Goal: Task Accomplishment & Management: Use online tool/utility

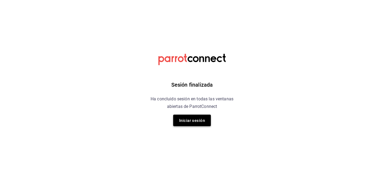
click at [189, 117] on font "Iniciar sesión" at bounding box center [192, 120] width 26 height 7
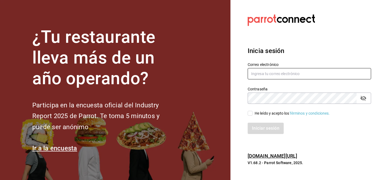
type input "multiuser@sushiexpress.com"
click at [252, 114] on input "He leído y acepto los Términos y condiciones." at bounding box center [250, 113] width 5 height 5
checkbox input "true"
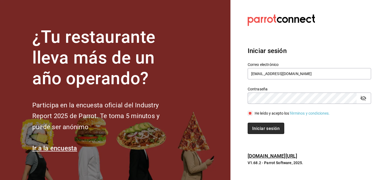
click at [263, 127] on font "Iniciar sesión" at bounding box center [266, 128] width 27 height 5
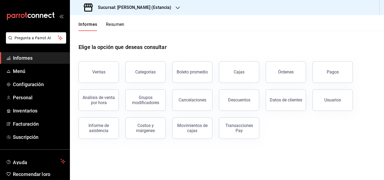
click at [157, 6] on font "Sucursal: [PERSON_NAME] (Estancia)" at bounding box center [135, 7] width 74 height 5
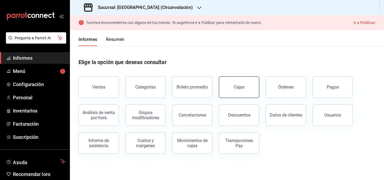
click at [233, 83] on button "Cajas" at bounding box center [239, 87] width 40 height 22
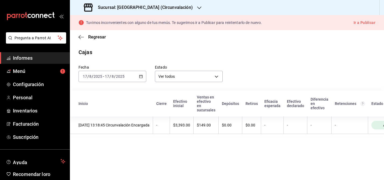
click at [140, 78] on div "[DATE] [DATE] - [DATE] [DATE]" at bounding box center [113, 76] width 68 height 11
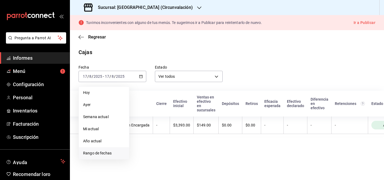
click at [96, 155] on font "Rango de fechas" at bounding box center [97, 153] width 29 height 4
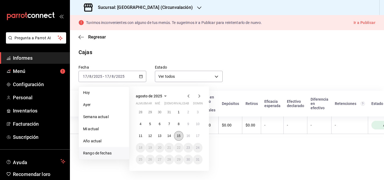
click at [180, 134] on font "15" at bounding box center [179, 136] width 4 height 4
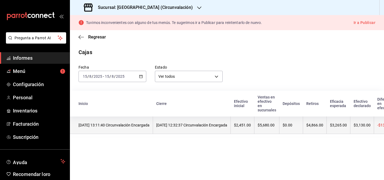
click at [179, 128] on th "[DATE] 12:32:37 Circunvalación Encargada" at bounding box center [192, 126] width 78 height 18
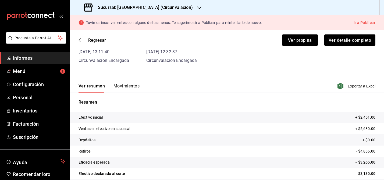
scroll to position [38, 0]
click at [360, 86] on font "Exportar a Excel" at bounding box center [362, 86] width 28 height 4
click at [122, 88] on font "Movimientos" at bounding box center [127, 86] width 26 height 5
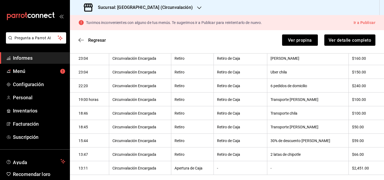
scroll to position [159, 0]
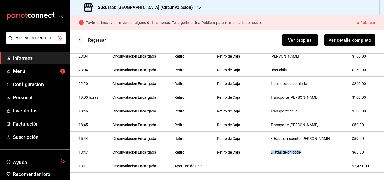
drag, startPoint x: 283, startPoint y: 153, endPoint x: 326, endPoint y: 154, distance: 43.1
click at [326, 154] on th "2 latas de chipotle" at bounding box center [308, 152] width 82 height 14
copy font "2 latas de chipotle"
drag, startPoint x: 283, startPoint y: 139, endPoint x: 330, endPoint y: 140, distance: 47.1
click at [330, 140] on th "30% de descuento [PERSON_NAME]" at bounding box center [308, 139] width 82 height 14
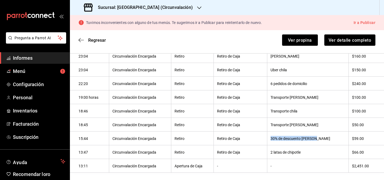
copy font "30% de descuento [PERSON_NAME]"
drag, startPoint x: 283, startPoint y: 84, endPoint x: 331, endPoint y: 81, distance: 48.3
click at [331, 81] on th "6 pedidos de domicilio" at bounding box center [308, 84] width 82 height 14
copy font "6 pedidos de domicilio"
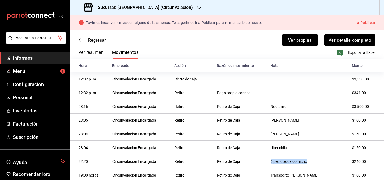
scroll to position [68, 0]
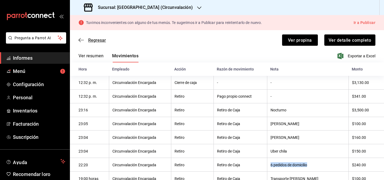
click at [80, 42] on icon "button" at bounding box center [81, 40] width 5 height 5
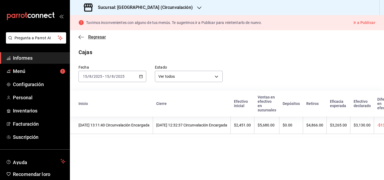
click at [79, 39] on icon "button" at bounding box center [81, 37] width 5 height 5
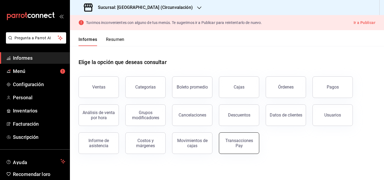
click at [237, 142] on font "Transacciones Pay" at bounding box center [240, 143] width 28 height 10
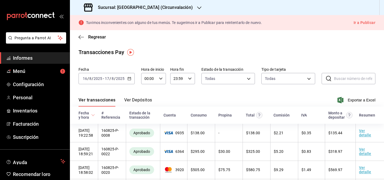
click at [131, 79] on \(Stroke\) "button" at bounding box center [129, 78] width 3 height 3
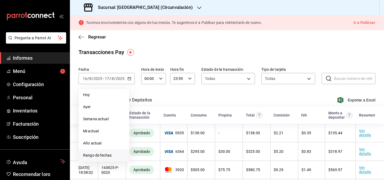
click at [107, 154] on font "Rango de fechas" at bounding box center [97, 155] width 29 height 4
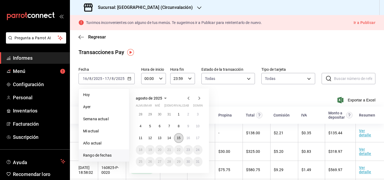
click at [180, 138] on font "15" at bounding box center [179, 138] width 4 height 4
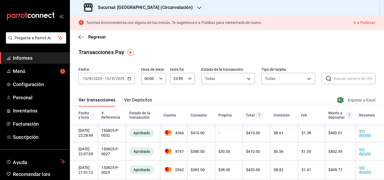
click at [359, 100] on font "Exportar a Excel" at bounding box center [362, 100] width 28 height 4
click at [128, 79] on icon "button" at bounding box center [130, 79] width 4 height 4
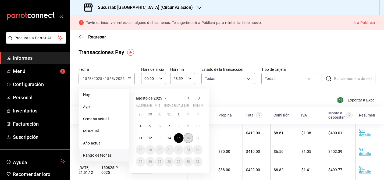
click at [189, 138] on font "16" at bounding box center [189, 138] width 4 height 4
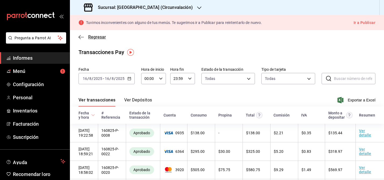
click at [84, 35] on icon "button" at bounding box center [81, 37] width 5 height 5
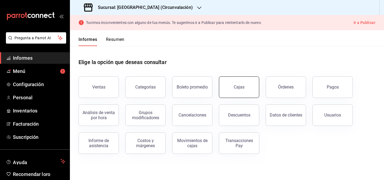
click at [235, 91] on button "Cajas" at bounding box center [239, 87] width 40 height 22
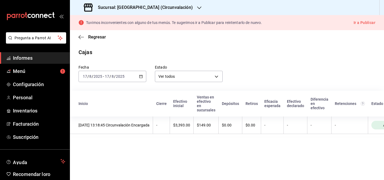
click at [143, 78] on div "[DATE] [DATE] - [DATE] [DATE]" at bounding box center [113, 76] width 68 height 11
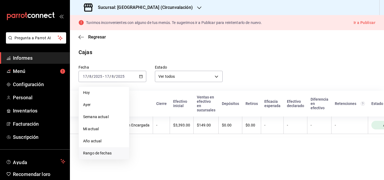
click at [103, 154] on font "Rango de fechas" at bounding box center [97, 153] width 29 height 4
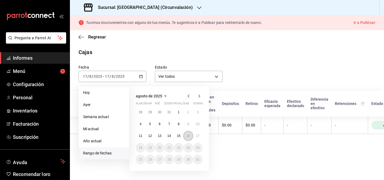
click at [190, 135] on button "16" at bounding box center [188, 136] width 9 height 10
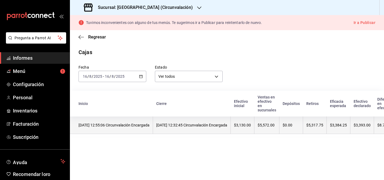
click at [153, 128] on th "[DATE] 12:55:06 Circunvalación Encargada" at bounding box center [111, 126] width 83 height 18
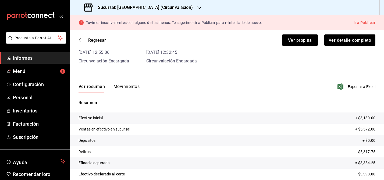
scroll to position [36, 0]
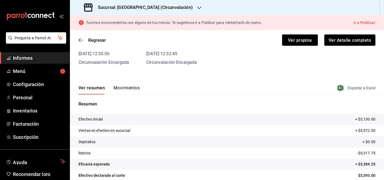
click at [349, 86] on font "Exportar a Excel" at bounding box center [362, 88] width 28 height 4
click at [121, 86] on font "Movimientos" at bounding box center [127, 87] width 26 height 5
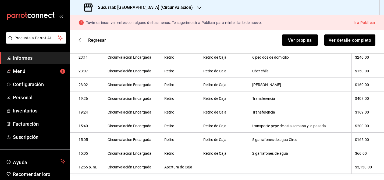
scroll to position [179, 0]
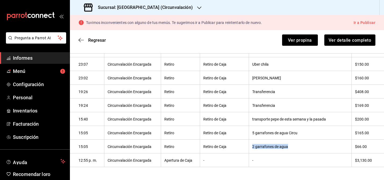
drag, startPoint x: 259, startPoint y: 147, endPoint x: 307, endPoint y: 148, distance: 47.7
click at [307, 148] on th "2 garrafones de agua" at bounding box center [300, 146] width 103 height 14
copy font "2 garrafones de agua"
drag, startPoint x: 260, startPoint y: 133, endPoint x: 320, endPoint y: 133, distance: 60.3
click at [320, 133] on th "5 garrafones de agua Circu" at bounding box center [300, 133] width 103 height 14
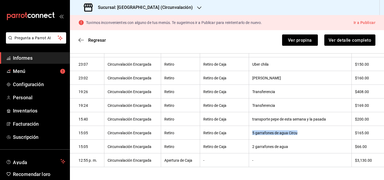
copy font "5 garrafones de agua Circu"
drag, startPoint x: 260, startPoint y: 105, endPoint x: 295, endPoint y: 107, distance: 35.6
click at [295, 107] on th "Transferencia" at bounding box center [300, 106] width 103 height 14
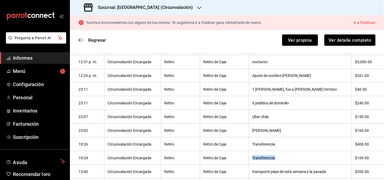
scroll to position [124, 0]
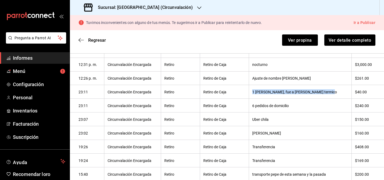
drag, startPoint x: 259, startPoint y: 92, endPoint x: 335, endPoint y: 95, distance: 75.7
click at [335, 95] on th "1 [PERSON_NAME], fue a [PERSON_NAME] termico" at bounding box center [300, 92] width 103 height 14
copy font "1 [PERSON_NAME], fue a [PERSON_NAME] termico"
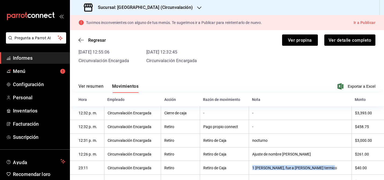
scroll to position [36, 0]
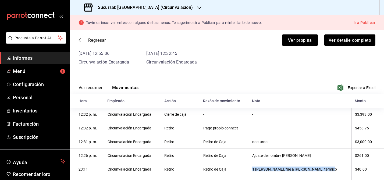
click at [82, 39] on icon "button" at bounding box center [81, 40] width 5 height 5
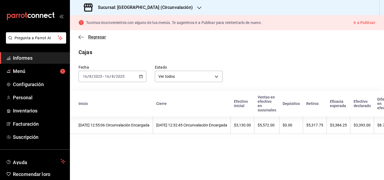
click at [79, 35] on icon "button" at bounding box center [81, 37] width 5 height 5
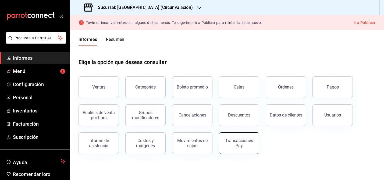
click at [247, 141] on font "Transacciones Pay" at bounding box center [240, 143] width 28 height 10
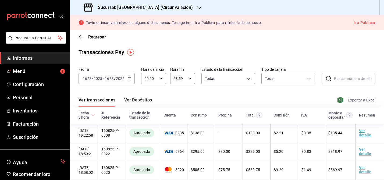
click at [364, 100] on font "Exportar a Excel" at bounding box center [362, 100] width 28 height 4
